Goal: Information Seeking & Learning: Learn about a topic

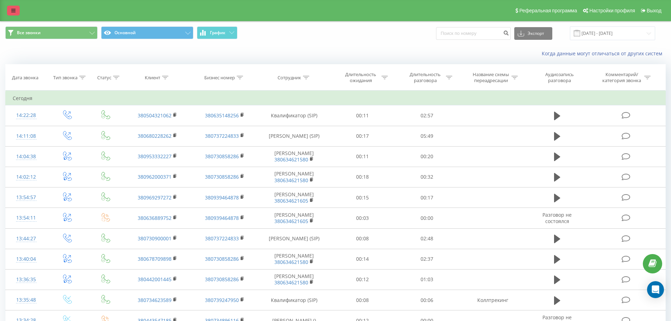
click at [16, 13] on link at bounding box center [13, 11] width 13 height 10
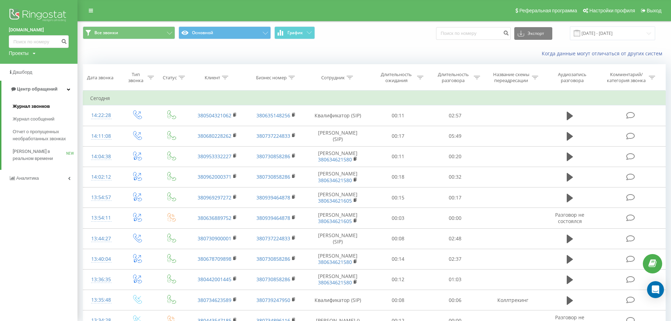
click at [36, 110] on span "Журнал звонков" at bounding box center [31, 106] width 37 height 7
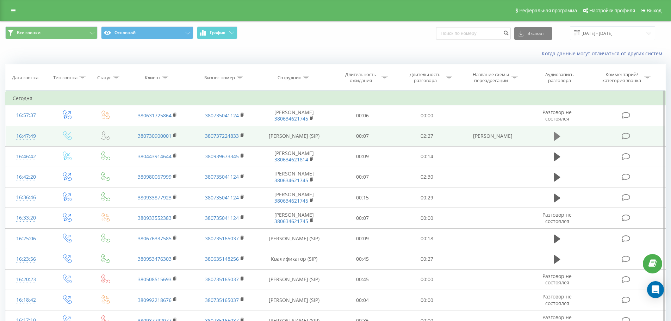
click at [555, 137] on icon at bounding box center [557, 136] width 6 height 8
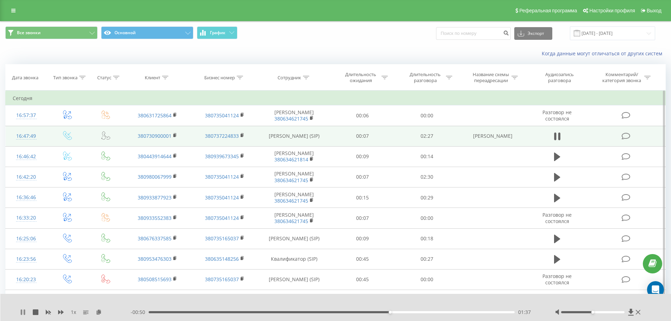
click at [25, 314] on icon at bounding box center [24, 312] width 1 height 6
click at [556, 136] on icon at bounding box center [557, 136] width 6 height 8
click at [150, 313] on div "01:43" at bounding box center [332, 312] width 366 height 2
click at [13, 7] on link at bounding box center [13, 11] width 13 height 10
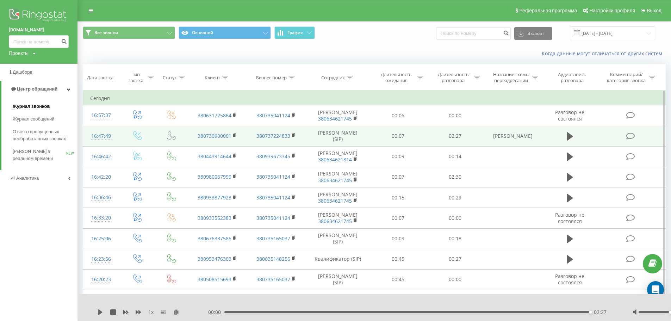
click at [28, 110] on span "Журнал звонков" at bounding box center [31, 106] width 37 height 7
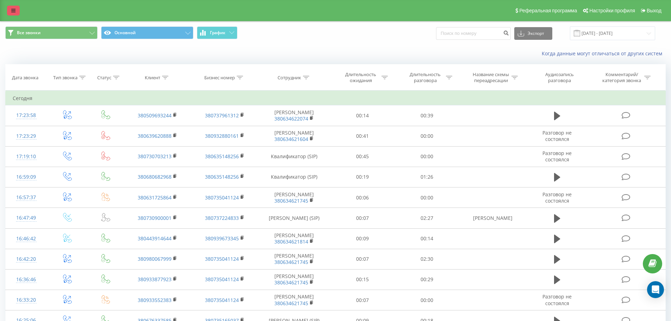
click at [17, 11] on link at bounding box center [13, 11] width 13 height 10
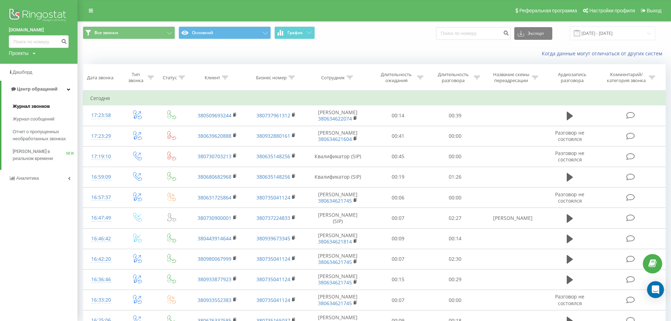
click at [37, 108] on span "Журнал звонков" at bounding box center [31, 106] width 37 height 7
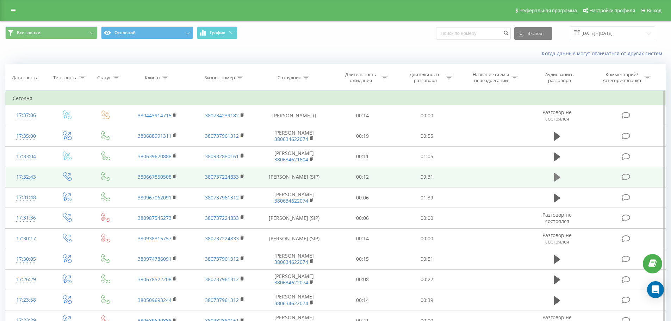
click at [557, 176] on icon at bounding box center [557, 177] width 6 height 8
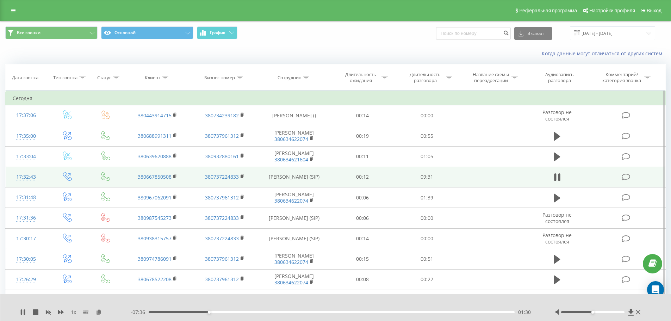
click at [275, 313] on div "01:30" at bounding box center [332, 312] width 366 height 2
click at [301, 311] on div "03:10" at bounding box center [332, 312] width 366 height 2
click at [18, 313] on div "1 x - 03:58 05:07 05:07" at bounding box center [335, 307] width 671 height 27
click at [20, 311] on icon at bounding box center [23, 312] width 6 height 6
